Goal: Information Seeking & Learning: Learn about a topic

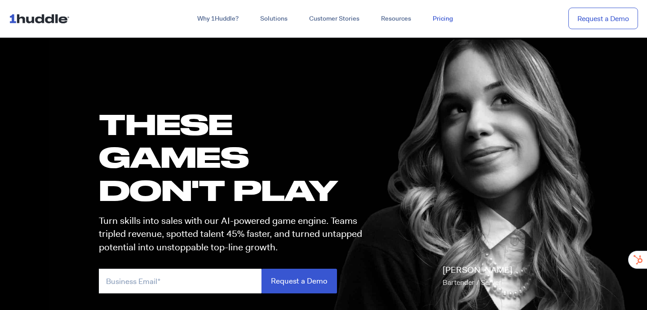
click at [438, 23] on link "Pricing" at bounding box center [443, 19] width 42 height 16
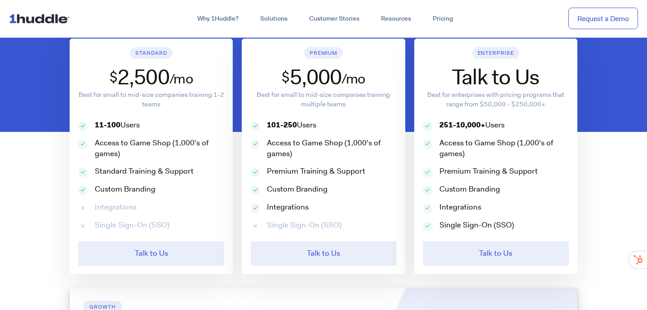
scroll to position [435, 0]
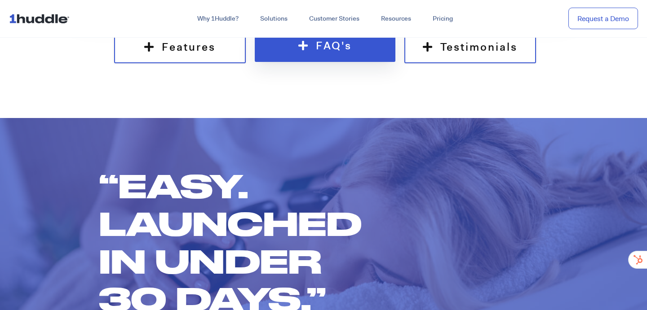
click at [325, 45] on span "FAQ's" at bounding box center [334, 46] width 36 height 14
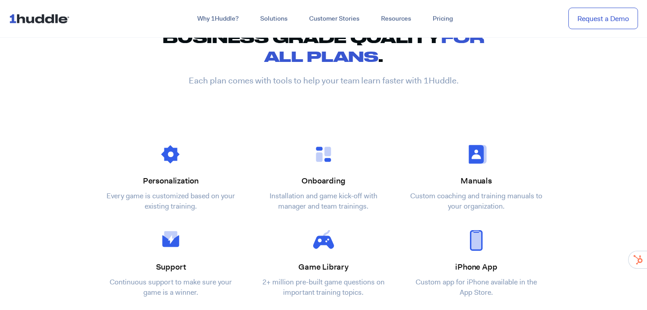
scroll to position [1121, 0]
